Goal: Task Accomplishment & Management: Manage account settings

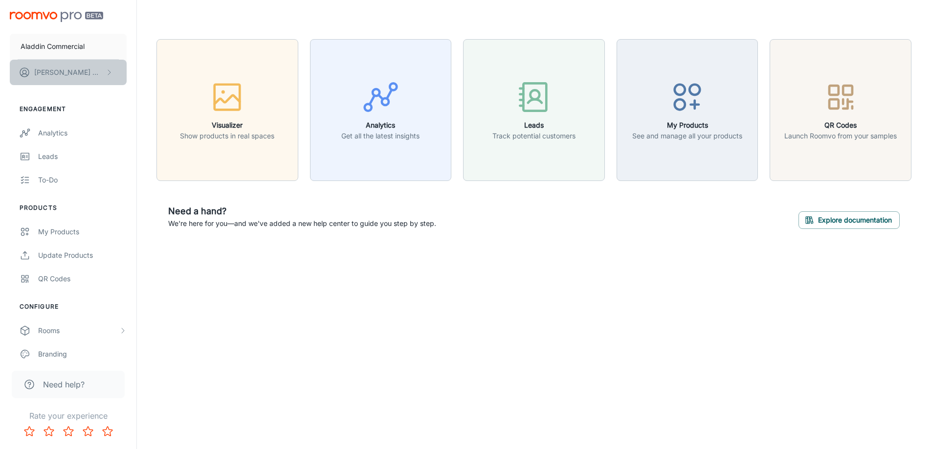
click at [73, 73] on p "[PERSON_NAME]" at bounding box center [68, 72] width 69 height 11
click at [158, 69] on li "User Profile" at bounding box center [153, 72] width 52 height 17
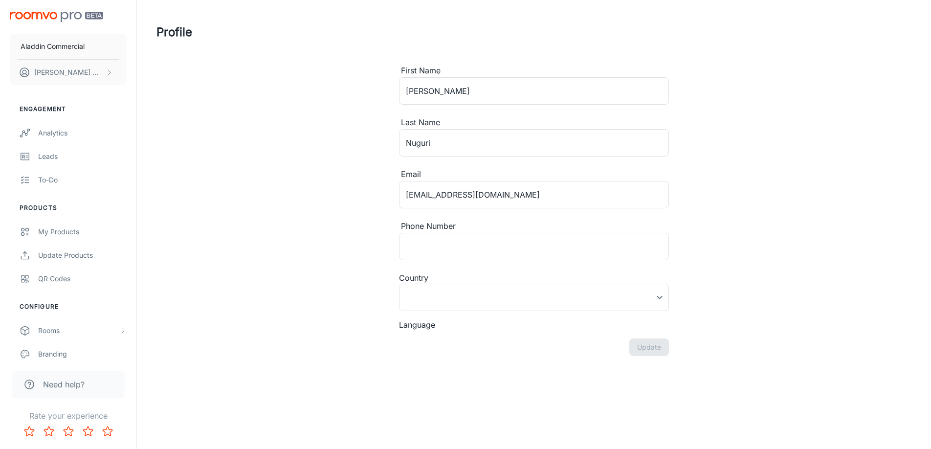
type input "[GEOGRAPHIC_DATA]"
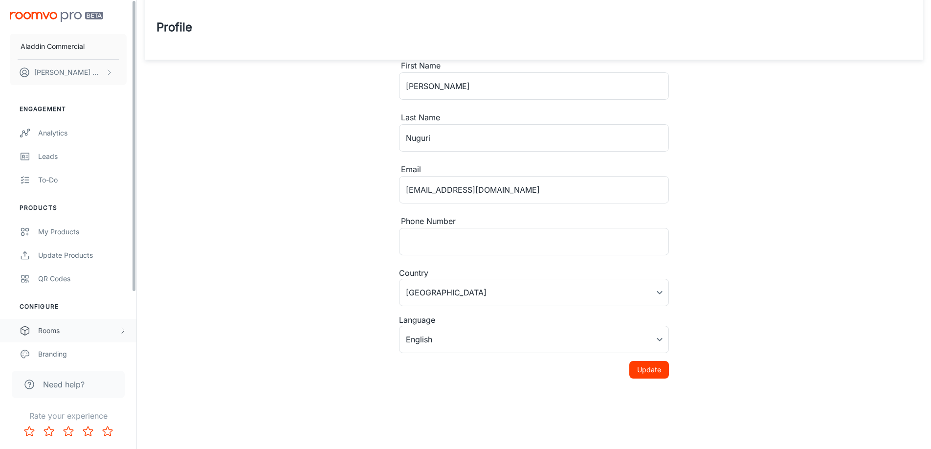
click at [49, 336] on div "Rooms" at bounding box center [78, 330] width 81 height 11
click at [54, 45] on p "Aladdin Commercial" at bounding box center [53, 46] width 64 height 11
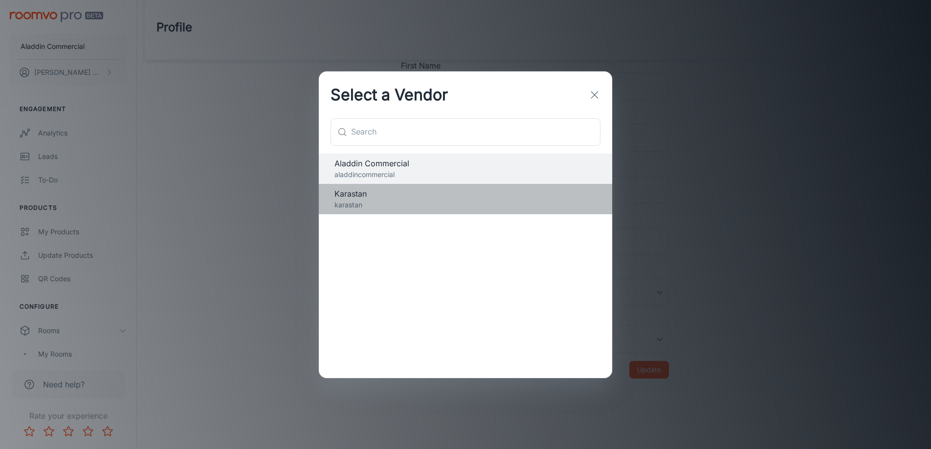
click at [356, 199] on span "Karastan" at bounding box center [466, 194] width 262 height 12
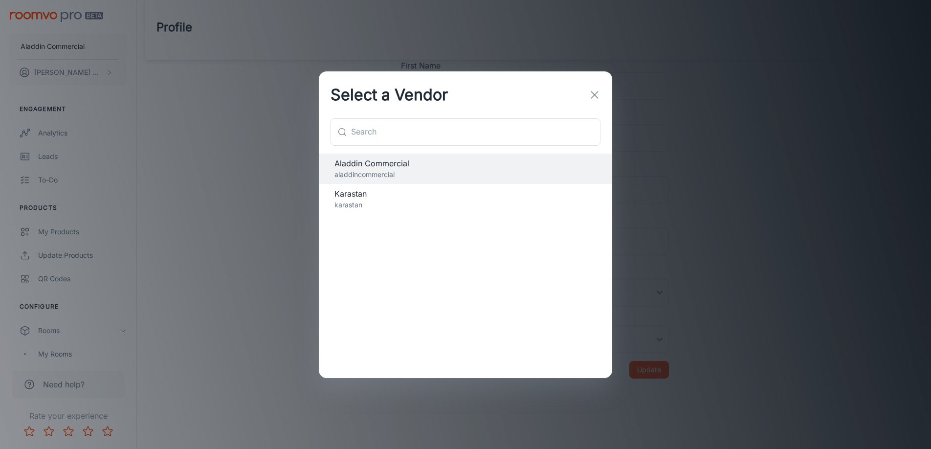
scroll to position [0, 0]
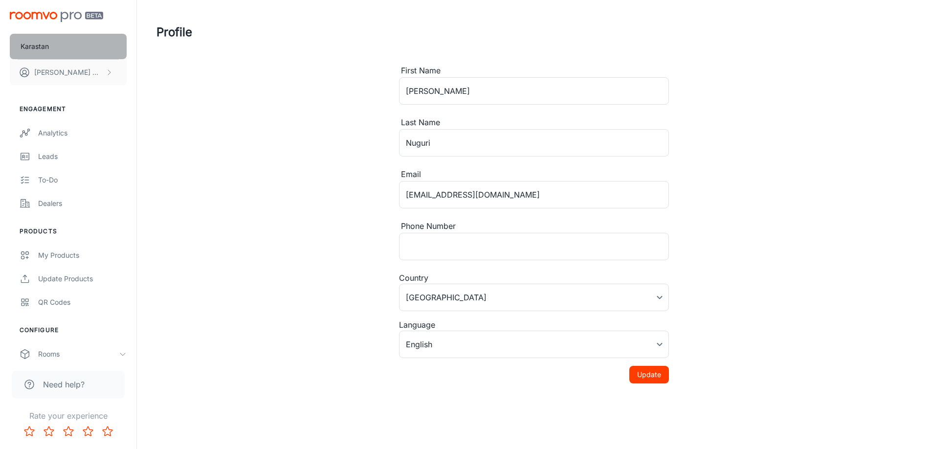
click at [47, 47] on p "Karastan" at bounding box center [35, 46] width 28 height 11
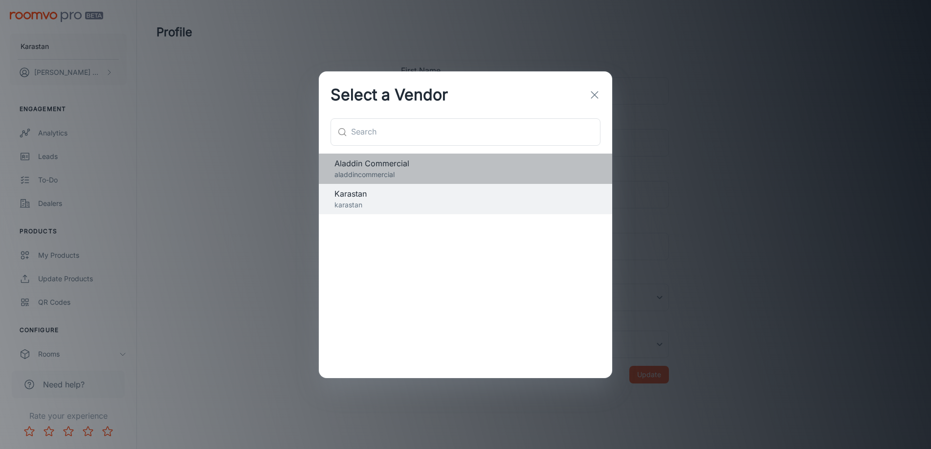
click at [362, 160] on span "Aladdin Commercial" at bounding box center [466, 163] width 262 height 12
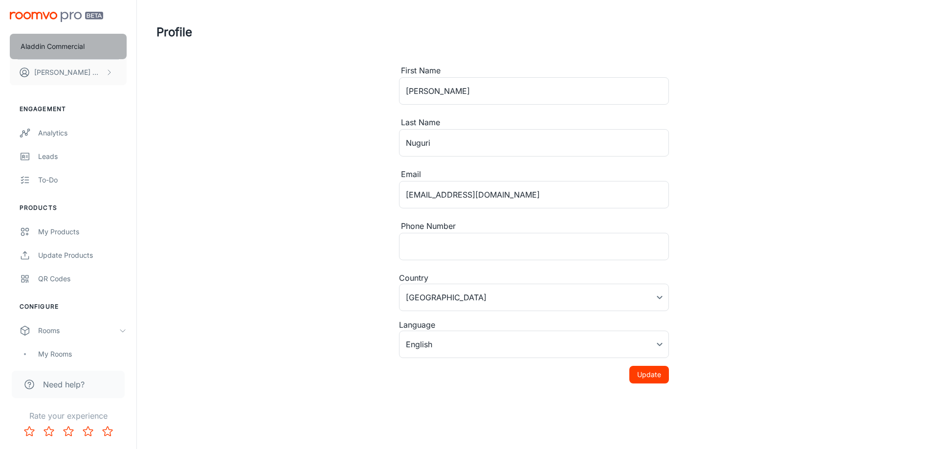
click at [30, 47] on p "Aladdin Commercial" at bounding box center [53, 46] width 64 height 11
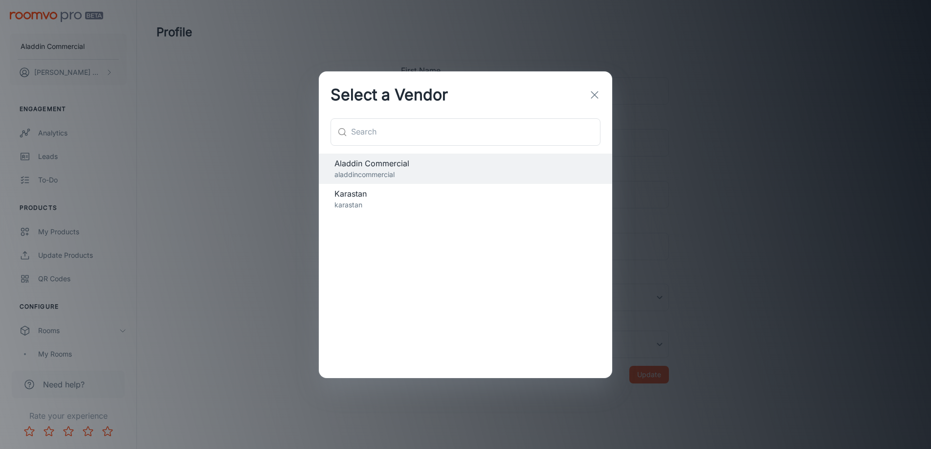
click at [34, 108] on div "Select a Vendor ​ ​ Aladdin Commercial aladdincommercial [PERSON_NAME]" at bounding box center [465, 224] width 931 height 449
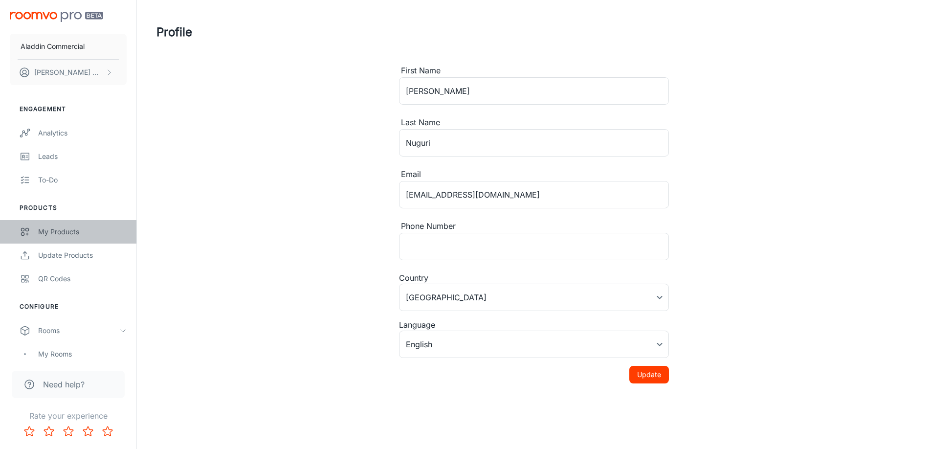
click at [59, 231] on div "My Products" at bounding box center [82, 231] width 89 height 11
